Goal: Use online tool/utility: Use online tool/utility

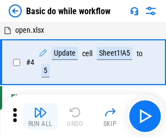
click at [40, 116] on img "button" at bounding box center [40, 112] width 13 height 13
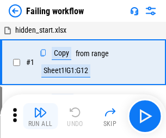
click at [40, 116] on img "button" at bounding box center [40, 112] width 13 height 13
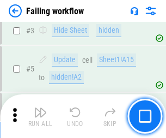
scroll to position [231, 0]
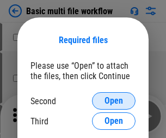
click at [114, 101] on span "Open" at bounding box center [113, 100] width 18 height 9
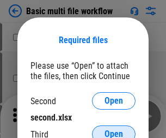
click at [114, 129] on span "Open" at bounding box center [113, 133] width 18 height 9
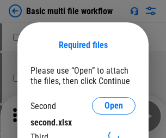
scroll to position [5, 0]
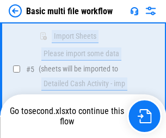
scroll to position [300, 0]
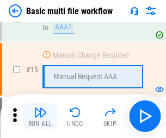
click at [40, 116] on img "button" at bounding box center [40, 112] width 13 height 13
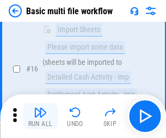
click at [40, 116] on img "button" at bounding box center [40, 112] width 13 height 13
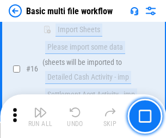
scroll to position [724, 0]
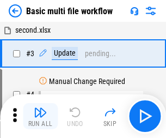
click at [40, 116] on img "button" at bounding box center [40, 112] width 13 height 13
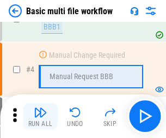
click at [40, 116] on img "button" at bounding box center [40, 112] width 13 height 13
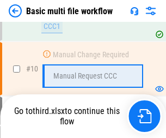
scroll to position [510, 0]
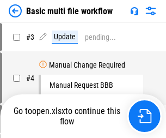
scroll to position [44, 0]
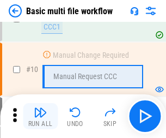
click at [40, 116] on img "button" at bounding box center [40, 112] width 13 height 13
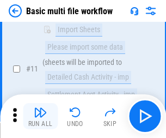
click at [40, 116] on img "button" at bounding box center [40, 112] width 13 height 13
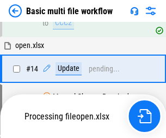
scroll to position [647, 0]
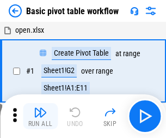
click at [40, 116] on img "button" at bounding box center [40, 112] width 13 height 13
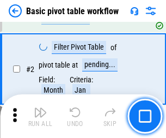
scroll to position [261, 0]
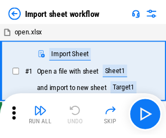
scroll to position [4, 0]
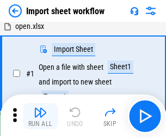
click at [40, 116] on img "button" at bounding box center [40, 112] width 13 height 13
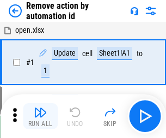
click at [40, 116] on img "button" at bounding box center [40, 112] width 13 height 13
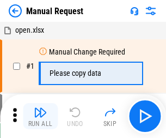
click at [40, 116] on img "button" at bounding box center [40, 112] width 13 height 13
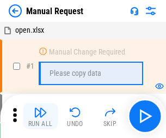
click at [40, 116] on img "button" at bounding box center [40, 112] width 13 height 13
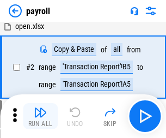
click at [40, 116] on img "button" at bounding box center [40, 112] width 13 height 13
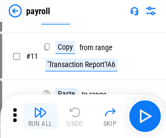
scroll to position [79, 0]
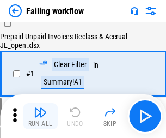
click at [40, 116] on img "button" at bounding box center [40, 112] width 13 height 13
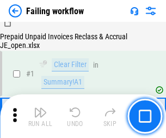
scroll to position [176, 0]
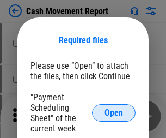
click at [114, 113] on span "Open" at bounding box center [113, 112] width 18 height 9
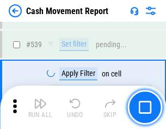
scroll to position [4829, 0]
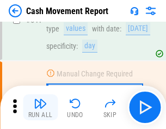
click at [40, 108] on img "button" at bounding box center [40, 103] width 13 height 13
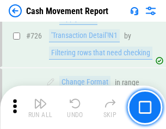
scroll to position [5677, 0]
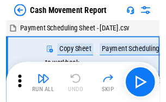
scroll to position [20, 0]
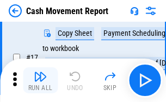
click at [40, 81] on img "button" at bounding box center [40, 76] width 13 height 13
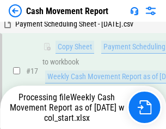
scroll to position [226, 0]
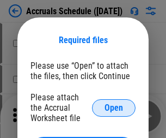
click at [114, 107] on span "Open" at bounding box center [113, 107] width 18 height 9
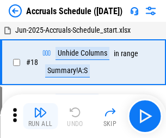
click at [40, 116] on img "button" at bounding box center [40, 112] width 13 height 13
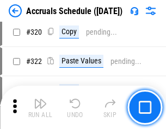
scroll to position [2024, 0]
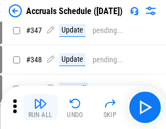
click at [40, 108] on img "button" at bounding box center [40, 103] width 13 height 13
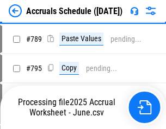
scroll to position [4571, 0]
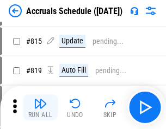
click at [40, 108] on img "button" at bounding box center [40, 103] width 13 height 13
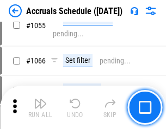
scroll to position [6232, 0]
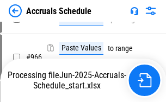
scroll to position [5265, 0]
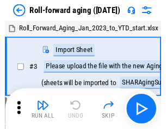
scroll to position [2, 0]
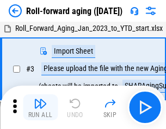
click at [40, 108] on img "button" at bounding box center [40, 103] width 13 height 13
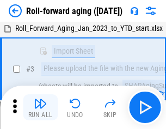
click at [40, 108] on img "button" at bounding box center [40, 103] width 13 height 13
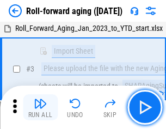
scroll to position [70, 0]
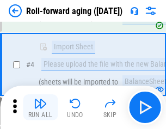
click at [40, 108] on img "button" at bounding box center [40, 103] width 13 height 13
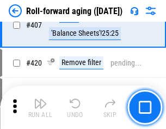
scroll to position [3773, 0]
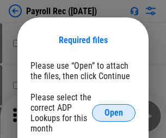
click at [114, 113] on span "Open" at bounding box center [113, 112] width 18 height 9
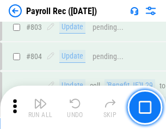
scroll to position [6913, 0]
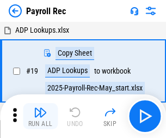
click at [40, 116] on img "button" at bounding box center [40, 112] width 13 height 13
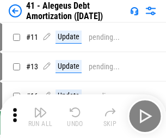
click at [40, 116] on img "button" at bounding box center [40, 112] width 13 height 13
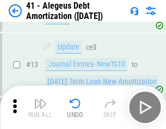
scroll to position [134, 0]
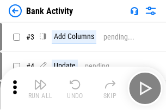
click at [40, 89] on img "button" at bounding box center [40, 84] width 13 height 13
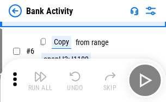
scroll to position [58, 0]
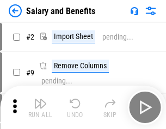
scroll to position [15, 0]
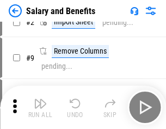
click at [40, 108] on img "button" at bounding box center [40, 103] width 13 height 13
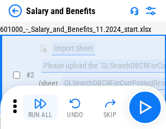
click at [40, 108] on img "button" at bounding box center [40, 103] width 13 height 13
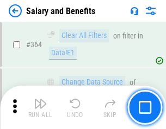
scroll to position [5124, 0]
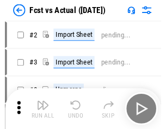
scroll to position [14, 0]
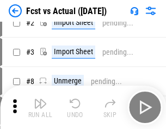
click at [40, 108] on img "button" at bounding box center [40, 103] width 13 height 13
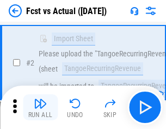
click at [40, 108] on img "button" at bounding box center [40, 103] width 13 height 13
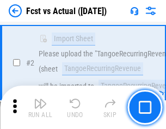
scroll to position [102, 0]
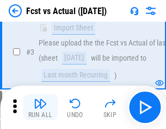
click at [40, 108] on img "button" at bounding box center [40, 103] width 13 height 13
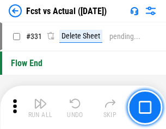
scroll to position [5208, 0]
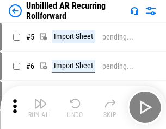
scroll to position [23, 0]
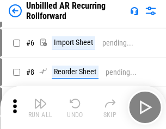
click at [40, 108] on img "button" at bounding box center [40, 103] width 13 height 13
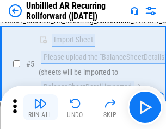
click at [40, 108] on img "button" at bounding box center [40, 103] width 13 height 13
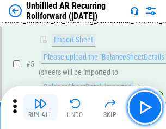
scroll to position [102, 0]
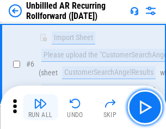
click at [40, 108] on img "button" at bounding box center [40, 103] width 13 height 13
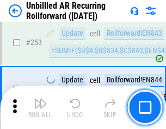
scroll to position [3696, 0]
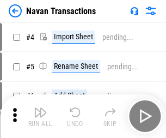
click at [40, 108] on img "button" at bounding box center [40, 112] width 13 height 13
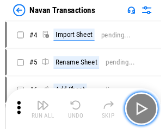
scroll to position [17, 0]
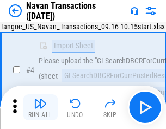
click at [40, 108] on img "button" at bounding box center [40, 103] width 13 height 13
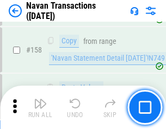
scroll to position [3528, 0]
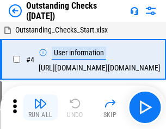
click at [40, 108] on img "button" at bounding box center [40, 103] width 13 height 13
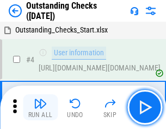
scroll to position [46, 0]
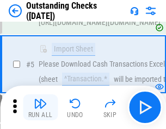
click at [40, 108] on img "button" at bounding box center [40, 103] width 13 height 13
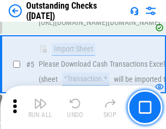
scroll to position [114, 0]
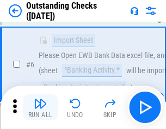
click at [40, 108] on img "button" at bounding box center [40, 103] width 13 height 13
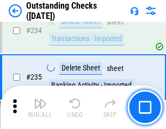
scroll to position [3304, 0]
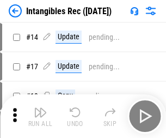
click at [40, 116] on img "button" at bounding box center [40, 112] width 13 height 13
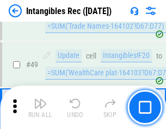
scroll to position [424, 0]
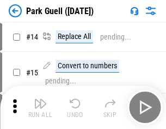
click at [40, 108] on img "button" at bounding box center [40, 103] width 13 height 13
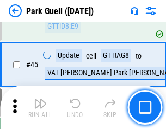
scroll to position [1361, 0]
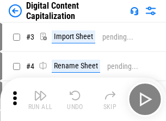
click at [40, 91] on img "button" at bounding box center [40, 95] width 13 height 13
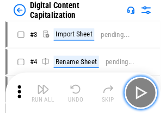
scroll to position [32, 0]
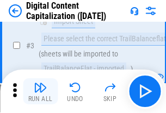
click at [40, 91] on img "button" at bounding box center [40, 87] width 13 height 13
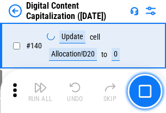
scroll to position [1154, 0]
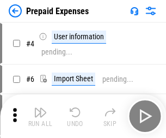
click at [40, 108] on img "button" at bounding box center [40, 112] width 13 height 13
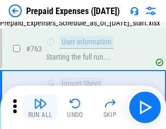
click at [40, 108] on img "button" at bounding box center [40, 103] width 13 height 13
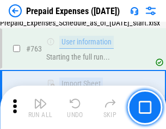
scroll to position [3080, 0]
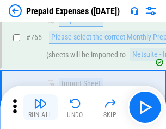
click at [40, 108] on img "button" at bounding box center [40, 103] width 13 height 13
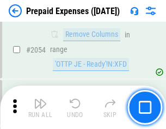
scroll to position [11374, 0]
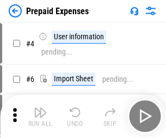
click at [40, 116] on img "button" at bounding box center [40, 112] width 13 height 13
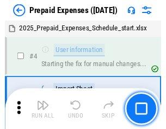
scroll to position [48, 0]
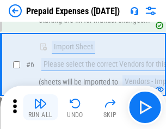
click at [40, 108] on img "button" at bounding box center [40, 103] width 13 height 13
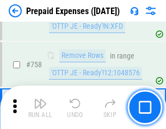
scroll to position [3877, 0]
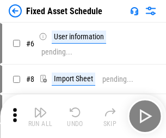
click at [40, 116] on img "button" at bounding box center [40, 112] width 13 height 13
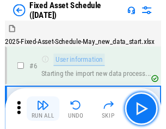
scroll to position [59, 0]
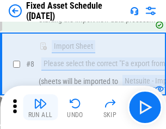
click at [40, 108] on img "button" at bounding box center [40, 103] width 13 height 13
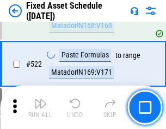
scroll to position [3782, 0]
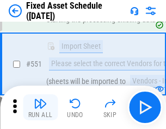
click at [40, 108] on img "button" at bounding box center [40, 103] width 13 height 13
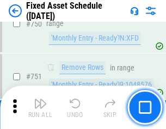
scroll to position [5305, 0]
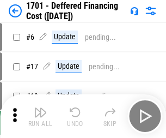
click at [40, 116] on img "button" at bounding box center [40, 112] width 13 height 13
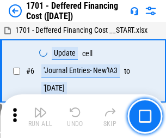
scroll to position [131, 0]
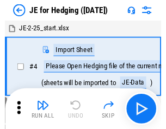
scroll to position [2, 0]
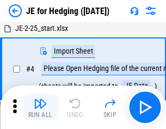
click at [40, 108] on img "button" at bounding box center [40, 103] width 13 height 13
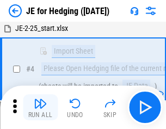
click at [40, 108] on img "button" at bounding box center [40, 103] width 13 height 13
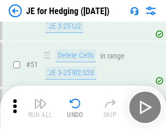
scroll to position [705, 0]
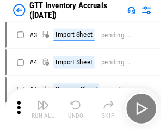
scroll to position [2, 0]
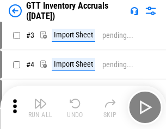
click at [40, 108] on img "button" at bounding box center [40, 103] width 13 height 13
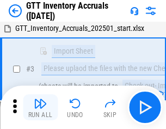
click at [40, 108] on img "button" at bounding box center [40, 103] width 13 height 13
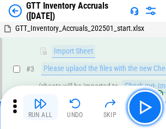
scroll to position [70, 0]
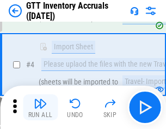
click at [40, 108] on img "button" at bounding box center [40, 103] width 13 height 13
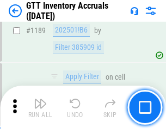
scroll to position [8885, 0]
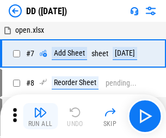
click at [40, 116] on img "button" at bounding box center [40, 112] width 13 height 13
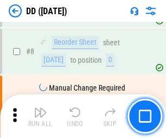
scroll to position [105, 0]
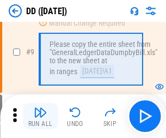
click at [40, 116] on img "button" at bounding box center [40, 112] width 13 height 13
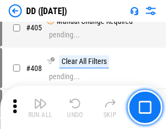
scroll to position [4868, 0]
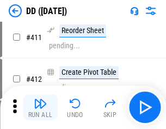
click at [40, 108] on img "button" at bounding box center [40, 103] width 13 height 13
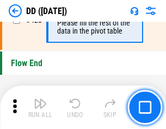
scroll to position [5208, 0]
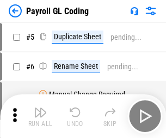
click at [40, 116] on img "button" at bounding box center [40, 112] width 13 height 13
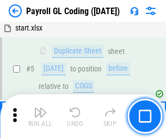
scroll to position [131, 0]
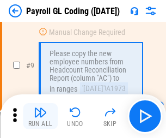
click at [40, 116] on img "button" at bounding box center [40, 112] width 13 height 13
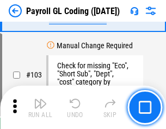
scroll to position [2553, 0]
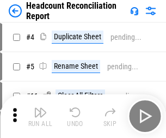
click at [40, 116] on img "button" at bounding box center [40, 112] width 13 height 13
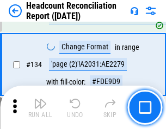
scroll to position [1308, 0]
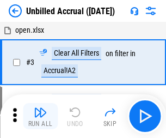
click at [40, 116] on img "button" at bounding box center [40, 112] width 13 height 13
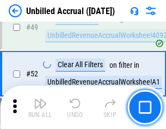
scroll to position [987, 0]
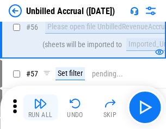
click at [40, 108] on img "button" at bounding box center [40, 103] width 13 height 13
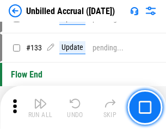
scroll to position [3241, 0]
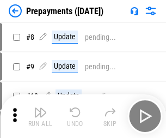
click at [40, 116] on img "button" at bounding box center [40, 112] width 13 height 13
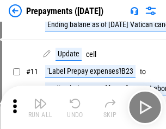
scroll to position [68, 0]
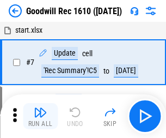
click at [40, 116] on img "button" at bounding box center [40, 112] width 13 height 13
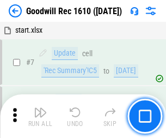
scroll to position [186, 0]
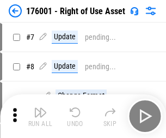
click at [40, 116] on img "button" at bounding box center [40, 112] width 13 height 13
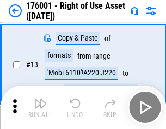
scroll to position [70, 0]
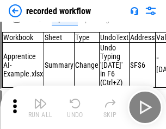
click at [40, 108] on img "button" at bounding box center [40, 103] width 13 height 13
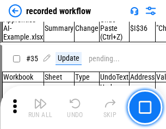
scroll to position [3401, 0]
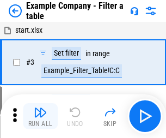
click at [40, 116] on img "button" at bounding box center [40, 112] width 13 height 13
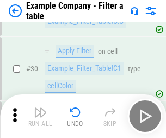
scroll to position [996, 0]
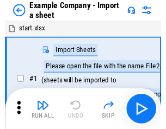
scroll to position [17, 0]
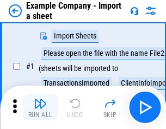
click at [40, 108] on img "button" at bounding box center [40, 103] width 13 height 13
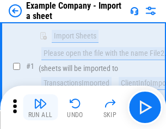
click at [40, 108] on img "button" at bounding box center [40, 103] width 13 height 13
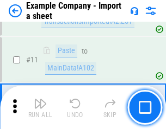
scroll to position [240, 0]
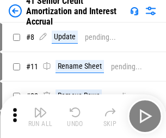
click at [40, 108] on img "button" at bounding box center [40, 112] width 13 height 13
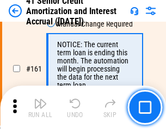
click at [40, 108] on img "button" at bounding box center [40, 103] width 13 height 13
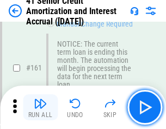
scroll to position [1164, 0]
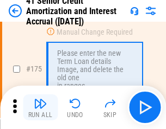
click at [40, 108] on img "button" at bounding box center [40, 103] width 13 height 13
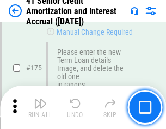
scroll to position [1274, 0]
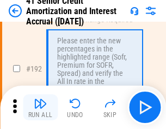
click at [40, 108] on img "button" at bounding box center [40, 103] width 13 height 13
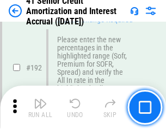
scroll to position [1388, 0]
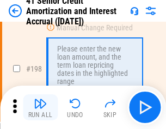
click at [40, 108] on img "button" at bounding box center [40, 103] width 13 height 13
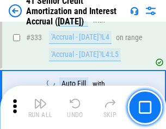
scroll to position [2780, 0]
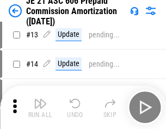
click at [40, 108] on img "button" at bounding box center [40, 103] width 13 height 13
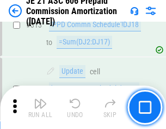
scroll to position [2032, 0]
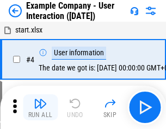
click at [40, 108] on img "button" at bounding box center [40, 103] width 13 height 13
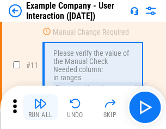
click at [40, 108] on img "button" at bounding box center [40, 103] width 13 height 13
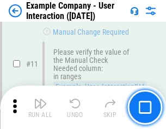
scroll to position [236, 0]
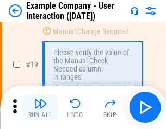
click at [40, 108] on img "button" at bounding box center [40, 103] width 13 height 13
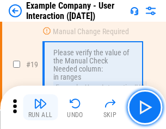
click at [40, 108] on img "button" at bounding box center [40, 103] width 13 height 13
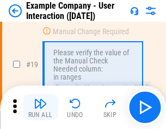
click at [40, 108] on img "button" at bounding box center [40, 103] width 13 height 13
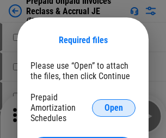
click at [114, 107] on span "Open" at bounding box center [113, 107] width 18 height 9
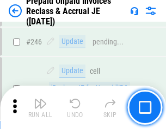
scroll to position [1469, 0]
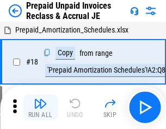
click at [40, 108] on img "button" at bounding box center [40, 103] width 13 height 13
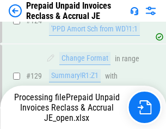
scroll to position [947, 0]
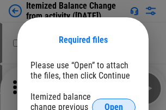
click at [114, 103] on span "Open" at bounding box center [113, 107] width 18 height 9
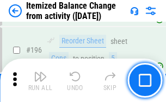
scroll to position [2094, 0]
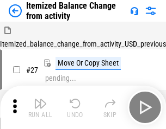
scroll to position [17, 0]
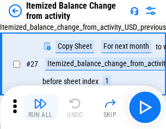
click at [40, 108] on img "button" at bounding box center [40, 103] width 13 height 13
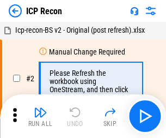
scroll to position [5, 0]
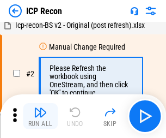
click at [40, 116] on img "button" at bounding box center [40, 112] width 13 height 13
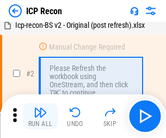
click at [40, 116] on img "button" at bounding box center [40, 112] width 13 height 13
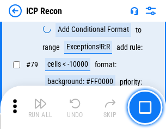
scroll to position [1066, 0]
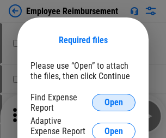
click at [114, 102] on span "Open" at bounding box center [113, 102] width 18 height 9
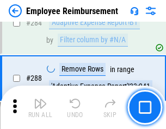
scroll to position [2958, 0]
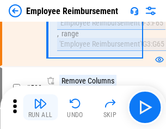
click at [40, 108] on img "button" at bounding box center [40, 103] width 13 height 13
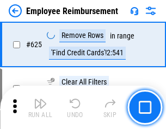
scroll to position [6515, 0]
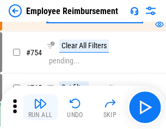
click at [40, 108] on img "button" at bounding box center [40, 103] width 13 height 13
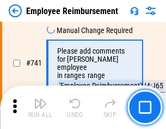
scroll to position [7634, 0]
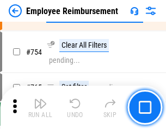
click at [40, 108] on img "button" at bounding box center [40, 103] width 13 height 13
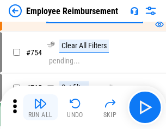
click at [40, 108] on img "button" at bounding box center [40, 103] width 13 height 13
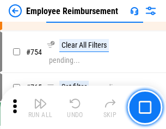
click at [40, 108] on img "button" at bounding box center [40, 103] width 13 height 13
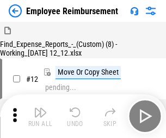
scroll to position [37, 0]
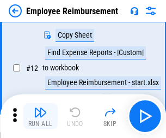
click at [40, 116] on img "button" at bounding box center [40, 112] width 13 height 13
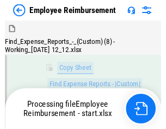
scroll to position [221, 0]
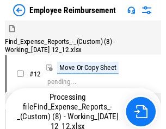
scroll to position [37, 0]
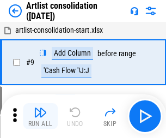
click at [40, 116] on img "button" at bounding box center [40, 112] width 13 height 13
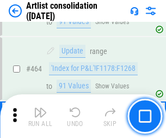
scroll to position [4764, 0]
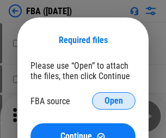
click at [114, 101] on span "Open" at bounding box center [113, 100] width 18 height 9
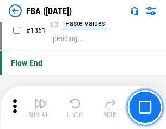
scroll to position [11685, 0]
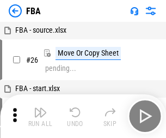
scroll to position [11, 0]
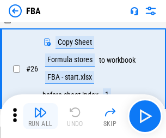
click at [40, 116] on img "button" at bounding box center [40, 112] width 13 height 13
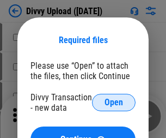
click at [114, 102] on span "Open" at bounding box center [113, 102] width 18 height 9
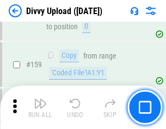
scroll to position [1127, 0]
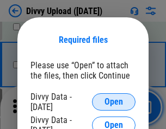
click at [114, 102] on span "Open" at bounding box center [113, 102] width 18 height 9
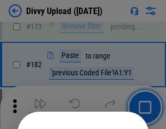
scroll to position [1221, 0]
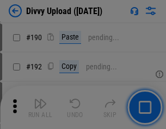
scroll to position [1373, 0]
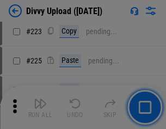
scroll to position [2171, 0]
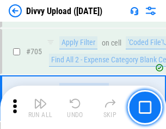
scroll to position [7443, 0]
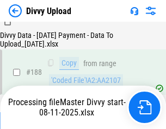
scroll to position [1281, 0]
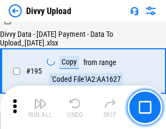
scroll to position [1521, 0]
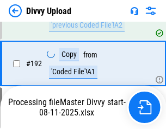
scroll to position [1458, 0]
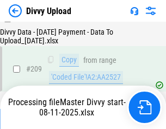
scroll to position [2001, 0]
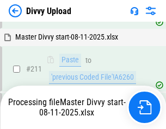
scroll to position [2103, 0]
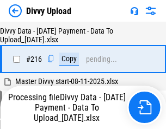
scroll to position [2240, 0]
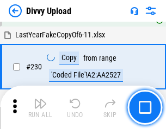
scroll to position [2700, 0]
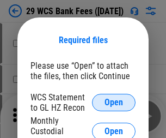
click at [114, 102] on span "Open" at bounding box center [113, 102] width 18 height 9
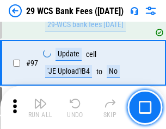
scroll to position [1060, 0]
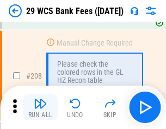
click at [40, 108] on img "button" at bounding box center [40, 103] width 13 height 13
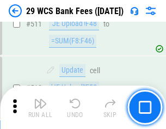
scroll to position [5474, 0]
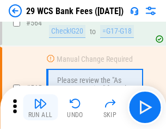
click at [40, 108] on img "button" at bounding box center [40, 103] width 13 height 13
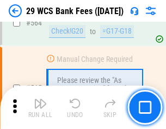
scroll to position [5885, 0]
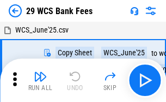
scroll to position [20, 0]
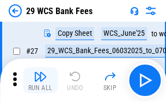
click at [40, 81] on img "button" at bounding box center [40, 76] width 13 height 13
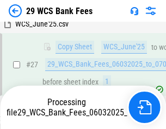
scroll to position [217, 0]
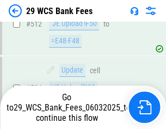
scroll to position [5809, 0]
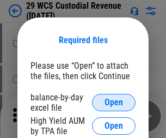
click at [114, 102] on span "Open" at bounding box center [113, 102] width 18 height 9
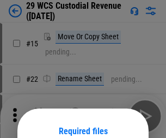
scroll to position [91, 0]
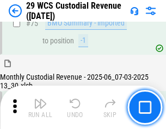
scroll to position [1137, 0]
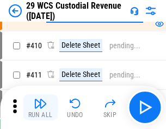
click at [40, 108] on img "button" at bounding box center [40, 103] width 13 height 13
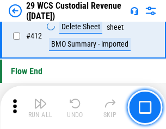
scroll to position [5196, 0]
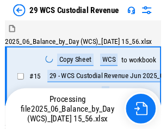
scroll to position [26, 0]
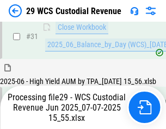
scroll to position [559, 0]
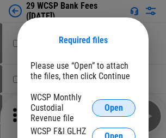
click at [114, 107] on span "Open" at bounding box center [113, 107] width 18 height 9
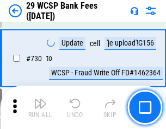
scroll to position [5483, 0]
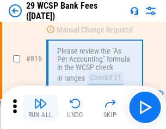
click at [40, 108] on img "button" at bounding box center [40, 103] width 13 height 13
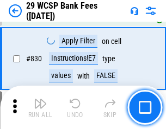
scroll to position [6904, 0]
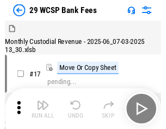
scroll to position [26, 0]
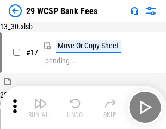
click at [40, 108] on img "button" at bounding box center [40, 103] width 13 height 13
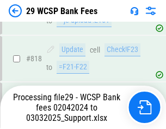
scroll to position [6690, 0]
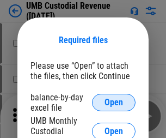
click at [114, 102] on span "Open" at bounding box center [113, 102] width 18 height 9
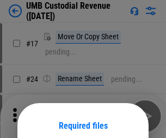
scroll to position [85, 0]
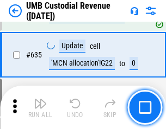
scroll to position [5694, 0]
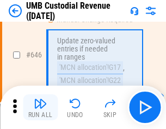
click at [40, 108] on img "button" at bounding box center [40, 103] width 13 height 13
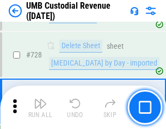
scroll to position [6712, 0]
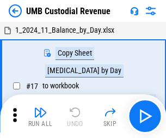
scroll to position [8, 0]
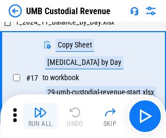
click at [40, 116] on img "button" at bounding box center [40, 112] width 13 height 13
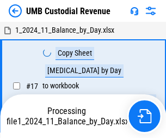
scroll to position [8, 0]
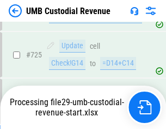
scroll to position [6640, 0]
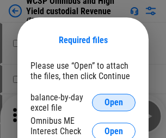
click at [114, 102] on span "Open" at bounding box center [113, 102] width 18 height 9
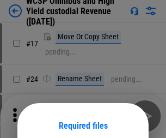
scroll to position [85, 0]
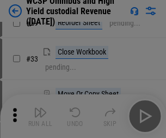
scroll to position [249, 0]
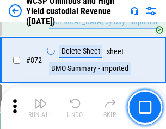
scroll to position [9209, 0]
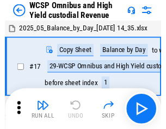
scroll to position [6, 0]
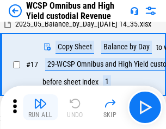
click at [40, 108] on img "button" at bounding box center [40, 103] width 13 height 13
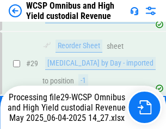
scroll to position [226, 0]
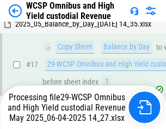
scroll to position [226, 0]
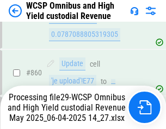
scroll to position [9184, 0]
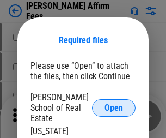
click at [114, 103] on span "Open" at bounding box center [113, 107] width 18 height 9
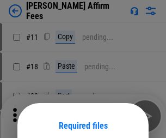
scroll to position [85, 0]
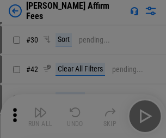
scroll to position [221, 0]
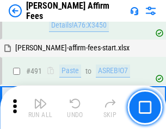
scroll to position [2959, 0]
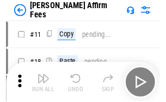
scroll to position [11, 0]
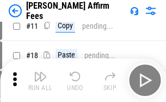
click at [40, 81] on img "button" at bounding box center [40, 76] width 13 height 13
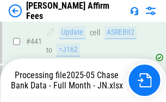
scroll to position [2854, 0]
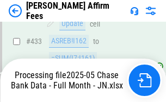
scroll to position [2854, 0]
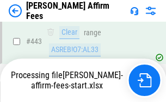
scroll to position [2854, 0]
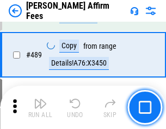
scroll to position [2840, 0]
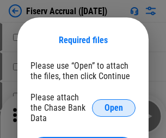
click at [114, 103] on span "Open" at bounding box center [113, 107] width 18 height 9
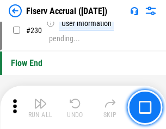
scroll to position [3448, 0]
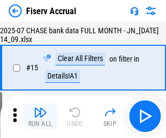
click at [40, 116] on img "button" at bounding box center [40, 112] width 13 height 13
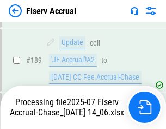
scroll to position [2796, 0]
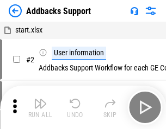
click at [40, 108] on img "button" at bounding box center [40, 103] width 13 height 13
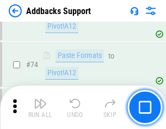
scroll to position [792, 0]
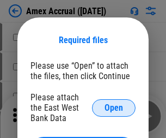
click at [114, 107] on span "Open" at bounding box center [113, 107] width 18 height 9
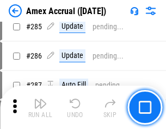
scroll to position [2979, 0]
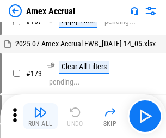
click at [40, 116] on img "button" at bounding box center [40, 112] width 13 height 13
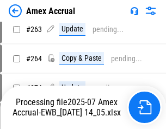
scroll to position [3043, 0]
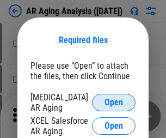
click at [114, 101] on span "Open" at bounding box center [113, 102] width 18 height 9
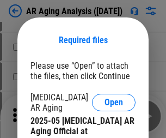
scroll to position [328, 0]
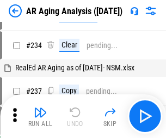
scroll to position [11, 0]
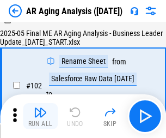
click at [40, 116] on img "button" at bounding box center [40, 112] width 13 height 13
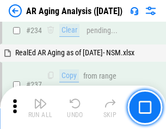
scroll to position [1687, 0]
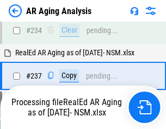
scroll to position [1674, 0]
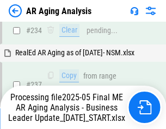
scroll to position [1674, 0]
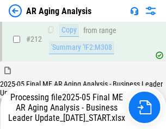
scroll to position [1674, 0]
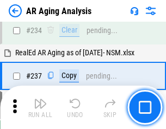
scroll to position [1674, 0]
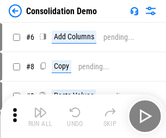
click at [40, 116] on img "button" at bounding box center [40, 112] width 13 height 13
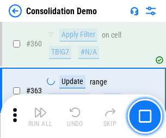
scroll to position [3647, 0]
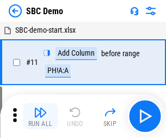
click at [40, 116] on img "button" at bounding box center [40, 112] width 13 height 13
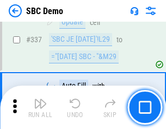
scroll to position [2862, 0]
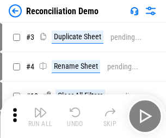
click at [40, 116] on img "button" at bounding box center [40, 112] width 13 height 13
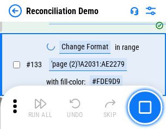
scroll to position [1292, 0]
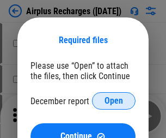
click at [114, 101] on span "Open" at bounding box center [113, 100] width 18 height 9
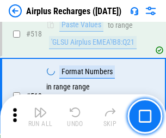
scroll to position [4682, 0]
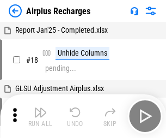
click at [40, 116] on img "button" at bounding box center [40, 112] width 13 height 13
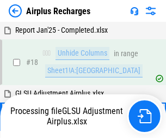
scroll to position [48, 0]
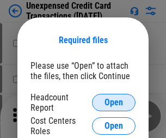
click at [114, 102] on span "Open" at bounding box center [113, 102] width 18 height 9
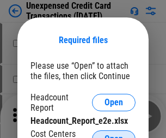
click at [114, 134] on span "Open" at bounding box center [113, 138] width 18 height 9
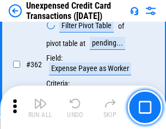
scroll to position [2798, 0]
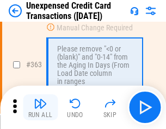
click at [40, 108] on img "button" at bounding box center [40, 103] width 13 height 13
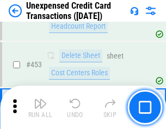
scroll to position [3711, 0]
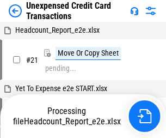
scroll to position [17, 0]
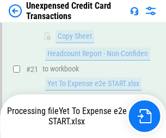
scroll to position [177, 0]
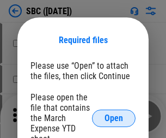
click at [114, 118] on span "Open" at bounding box center [113, 118] width 18 height 9
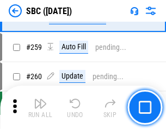
scroll to position [2126, 0]
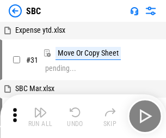
scroll to position [11, 0]
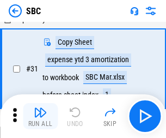
click at [40, 116] on img "button" at bounding box center [40, 112] width 13 height 13
